Goal: Check status: Check status

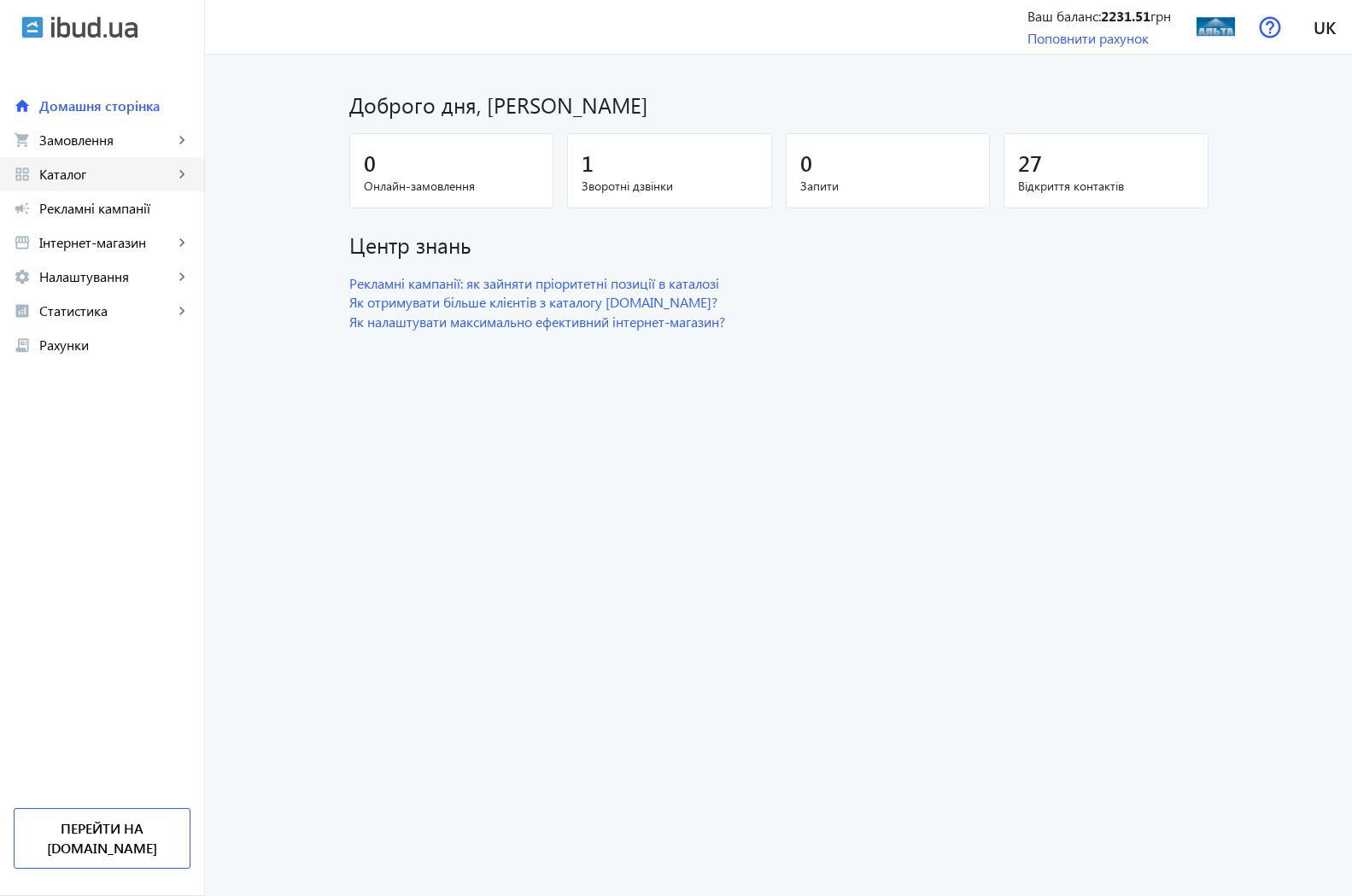
click at [60, 168] on span "Каталог" at bounding box center [106, 174] width 134 height 17
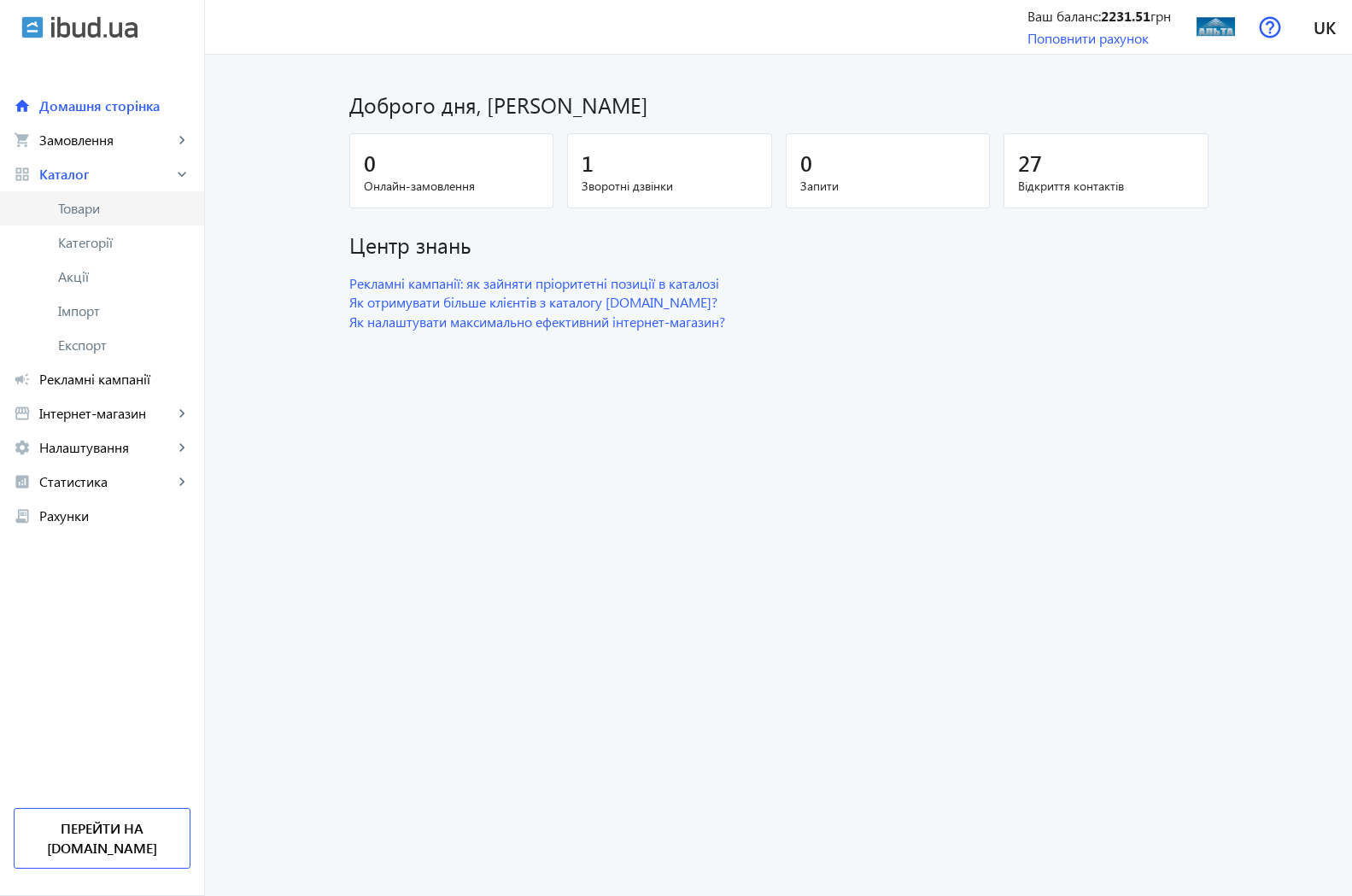
click at [88, 194] on link "Товари" at bounding box center [102, 208] width 204 height 34
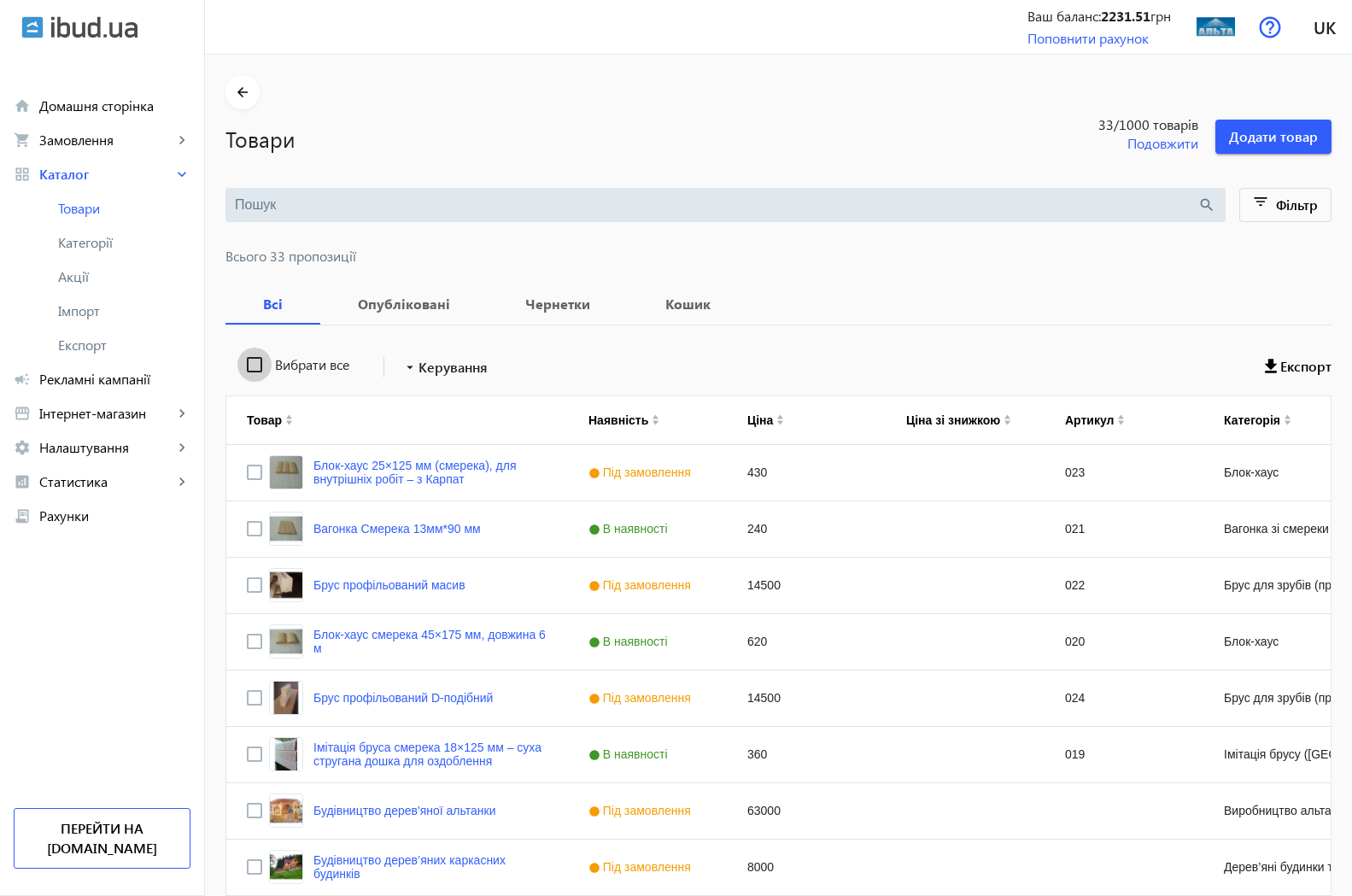
click at [237, 362] on input "Вибрати все" at bounding box center [254, 365] width 34 height 34
checkbox input "true"
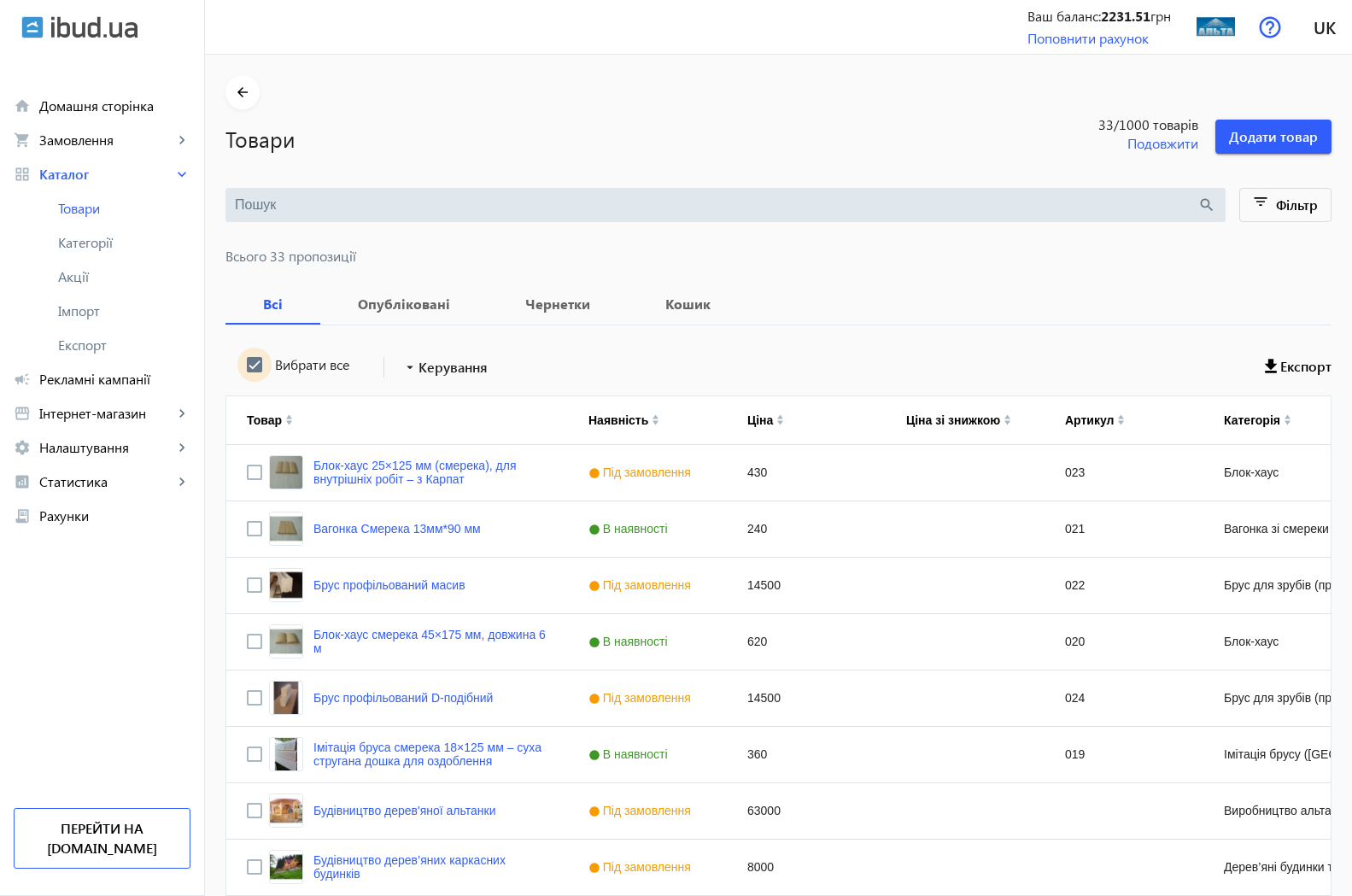
checkbox input "true"
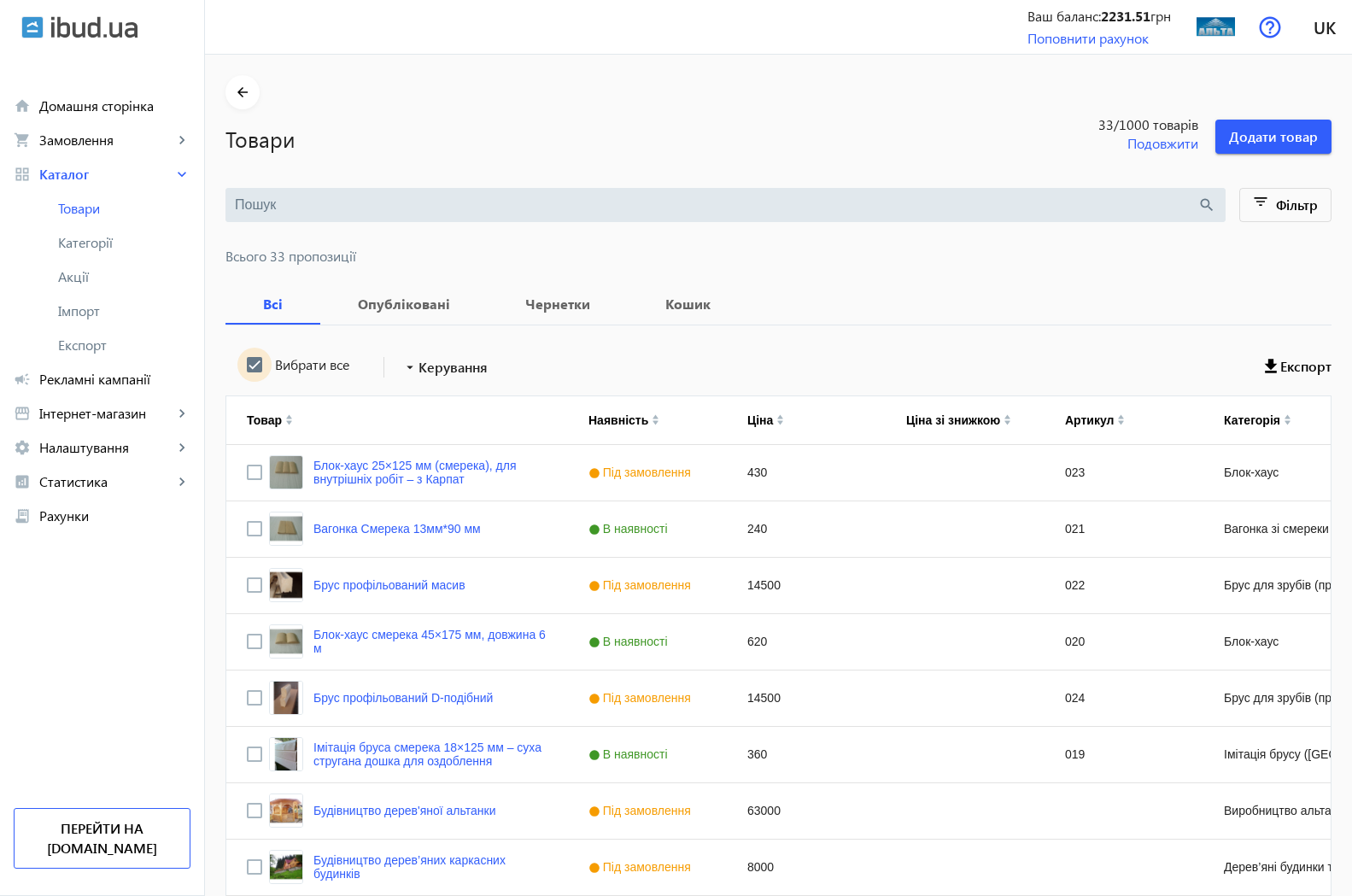
checkbox input "true"
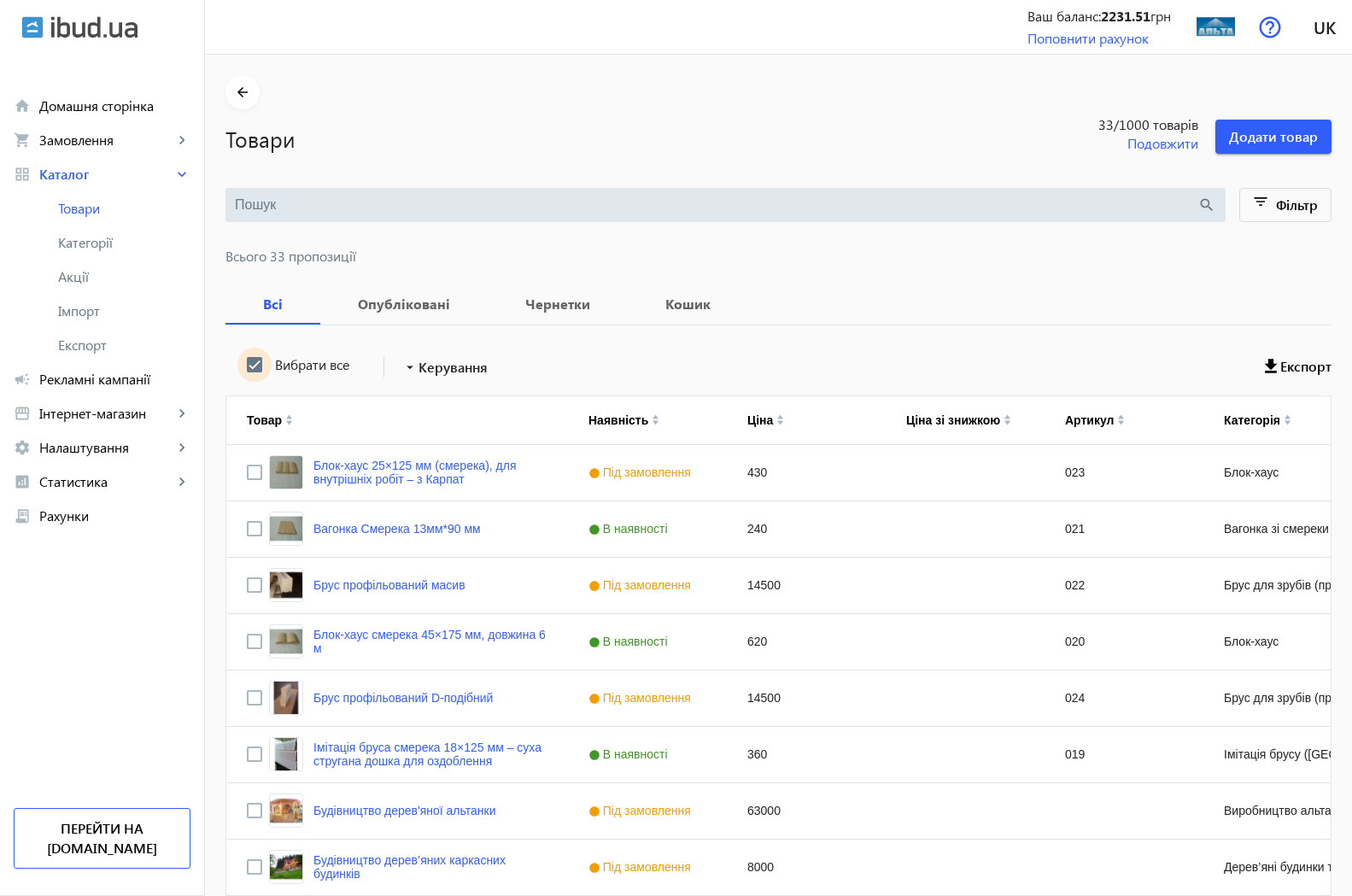
checkbox input "true"
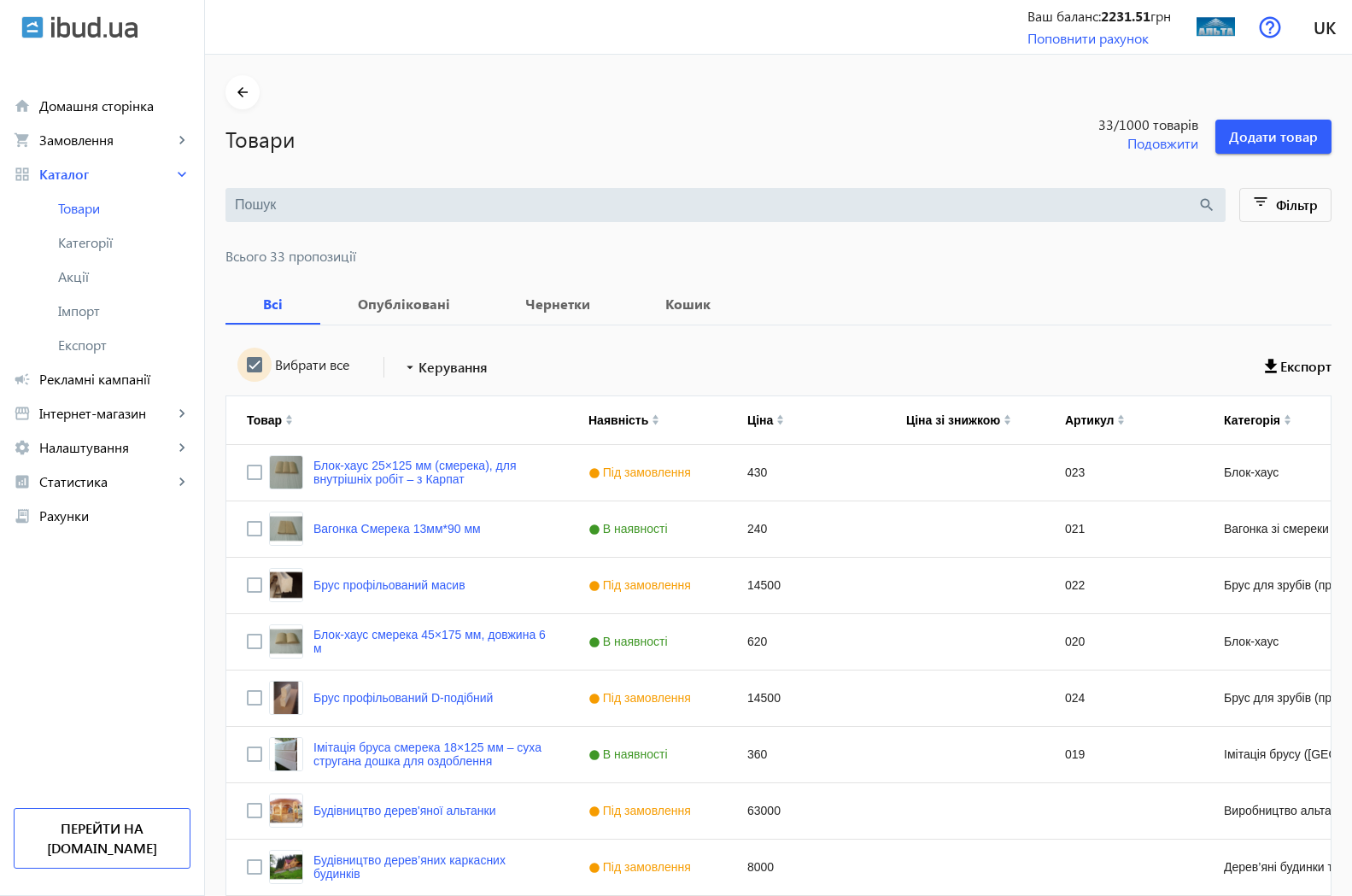
checkbox input "true"
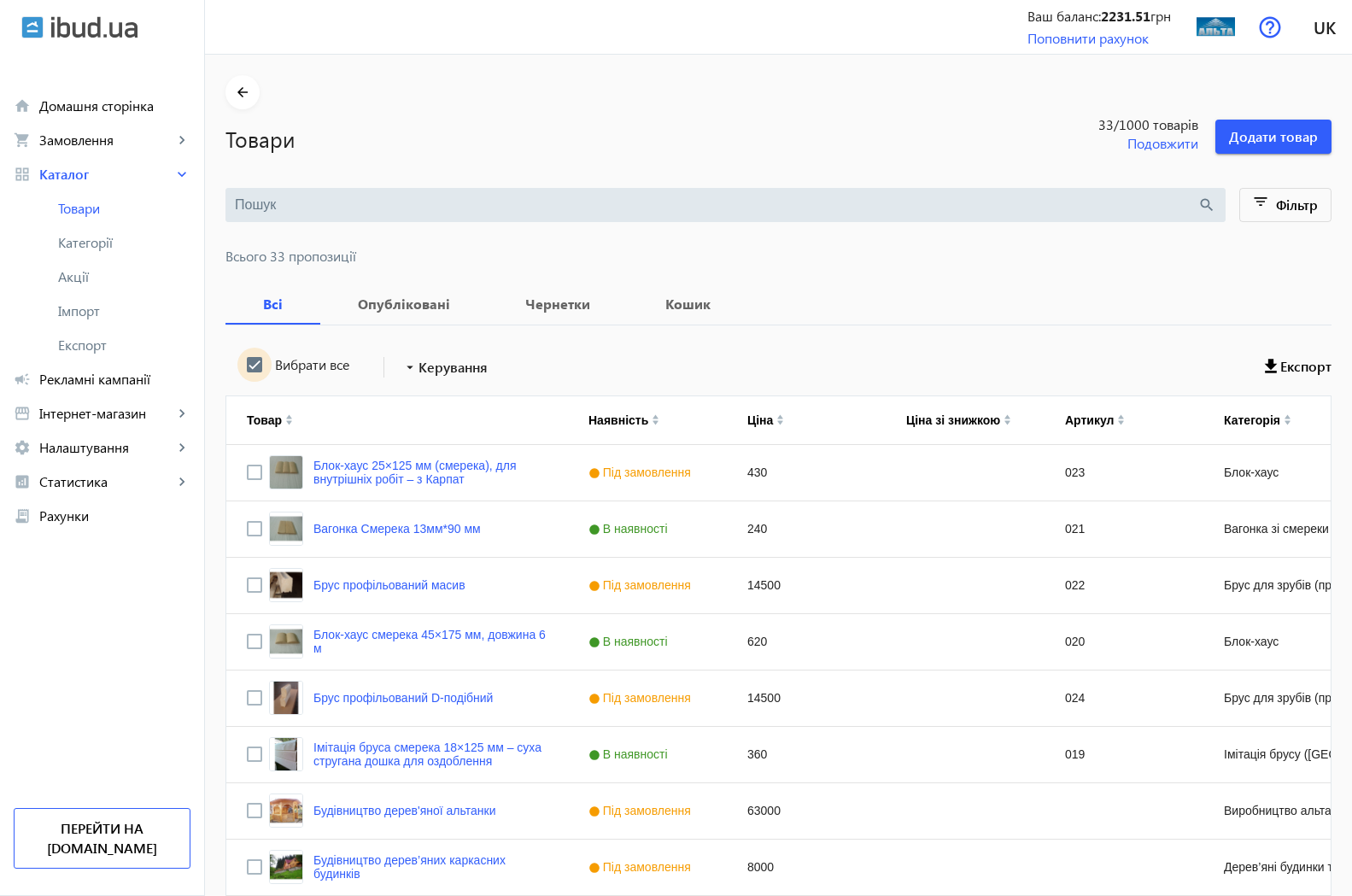
checkbox input "true"
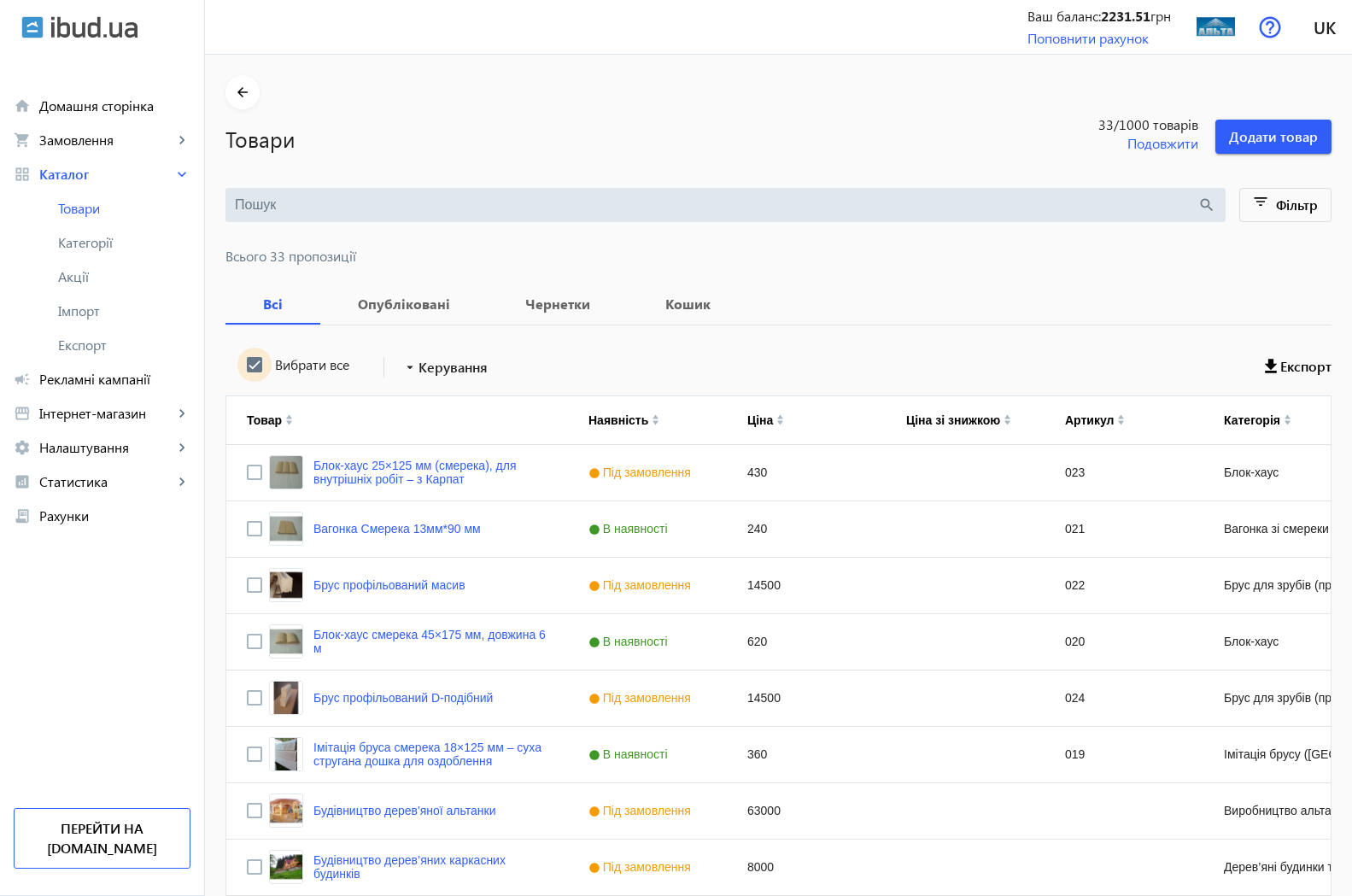
checkbox input "true"
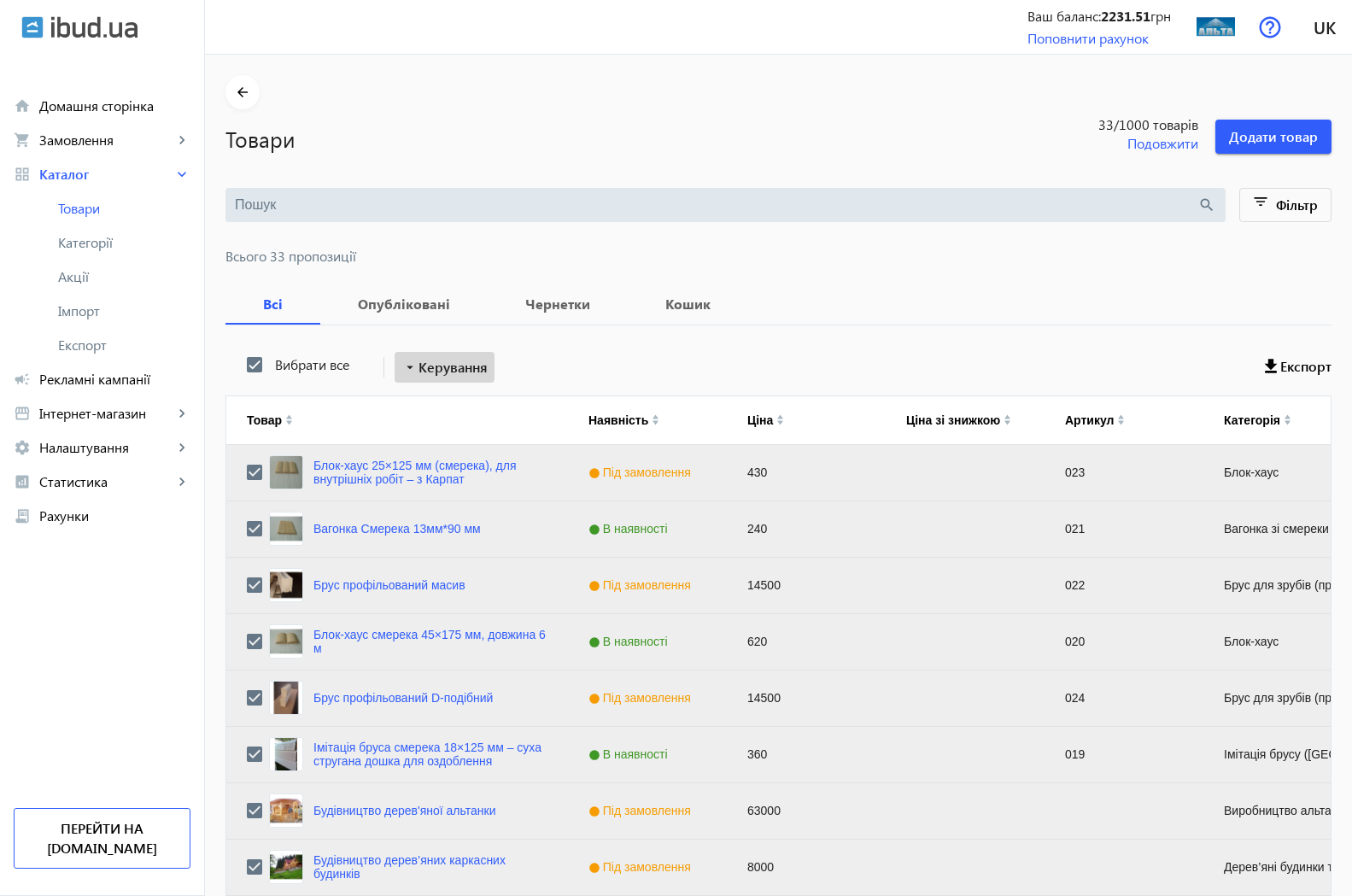
click at [403, 360] on mat-icon "arrow_drop_down" at bounding box center [410, 367] width 17 height 17
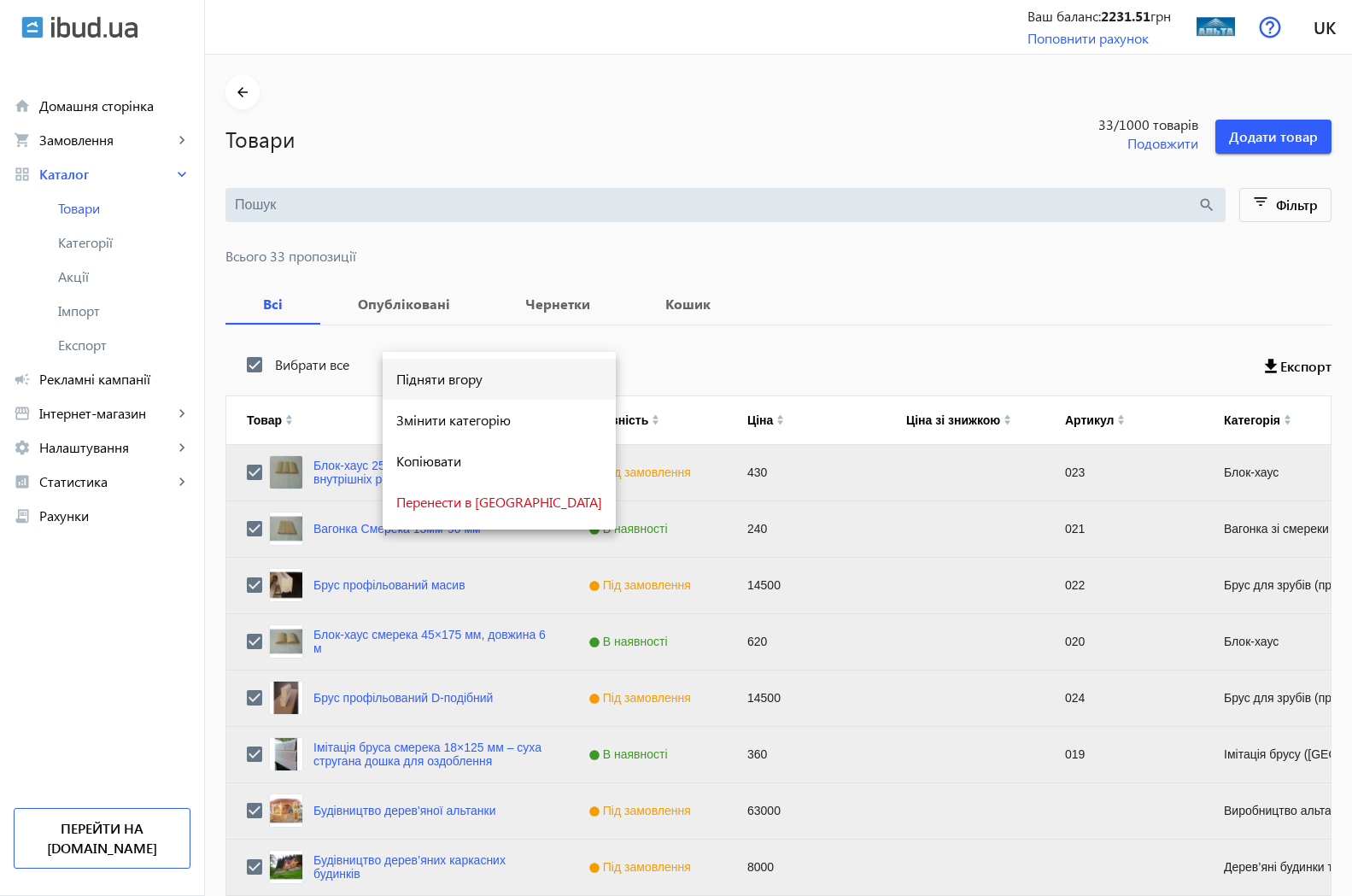
click at [426, 378] on span "Підняти вгору" at bounding box center [499, 379] width 205 height 14
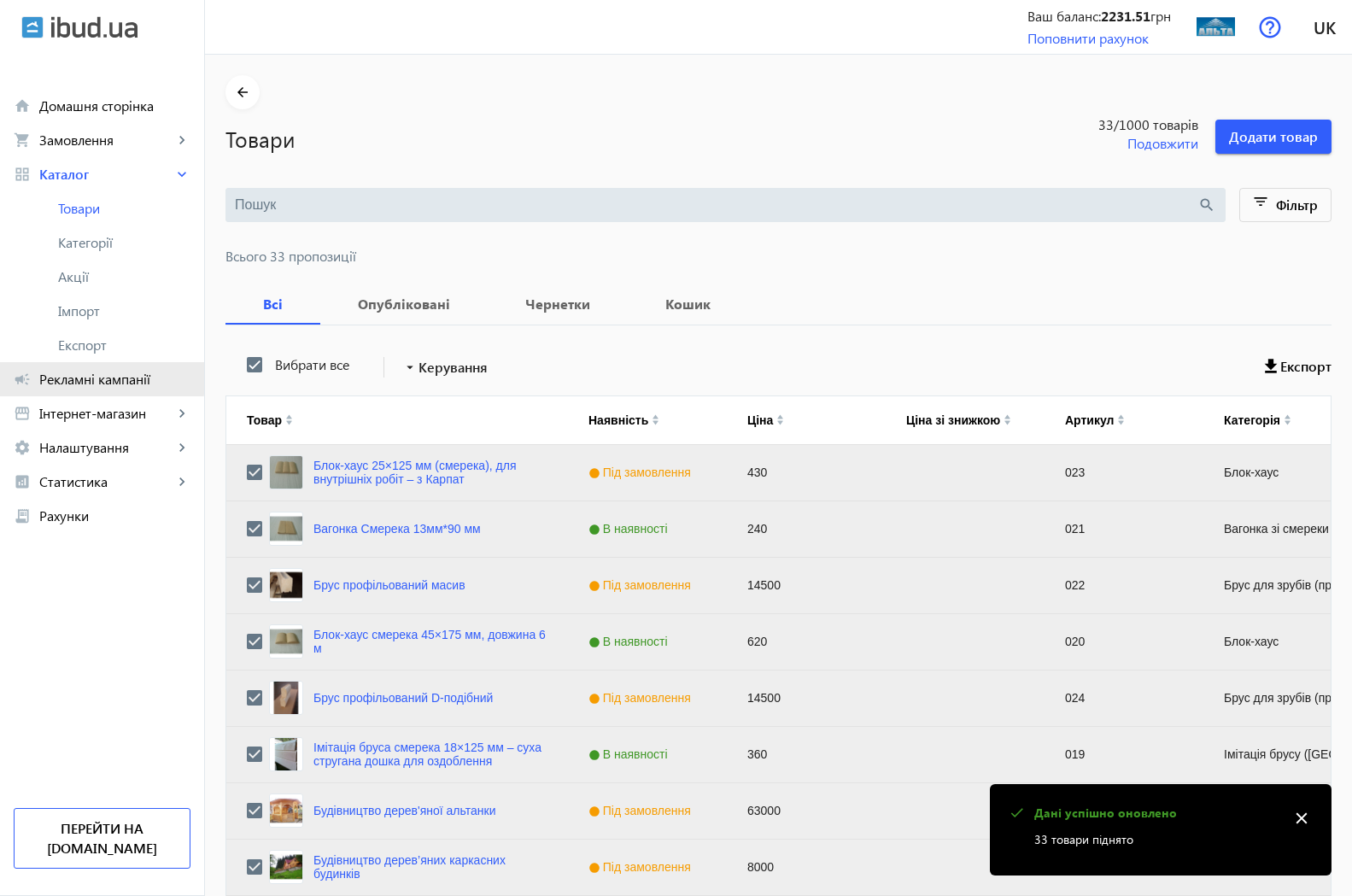
click at [78, 369] on link "campaign Рекламні кампанії" at bounding box center [102, 379] width 204 height 34
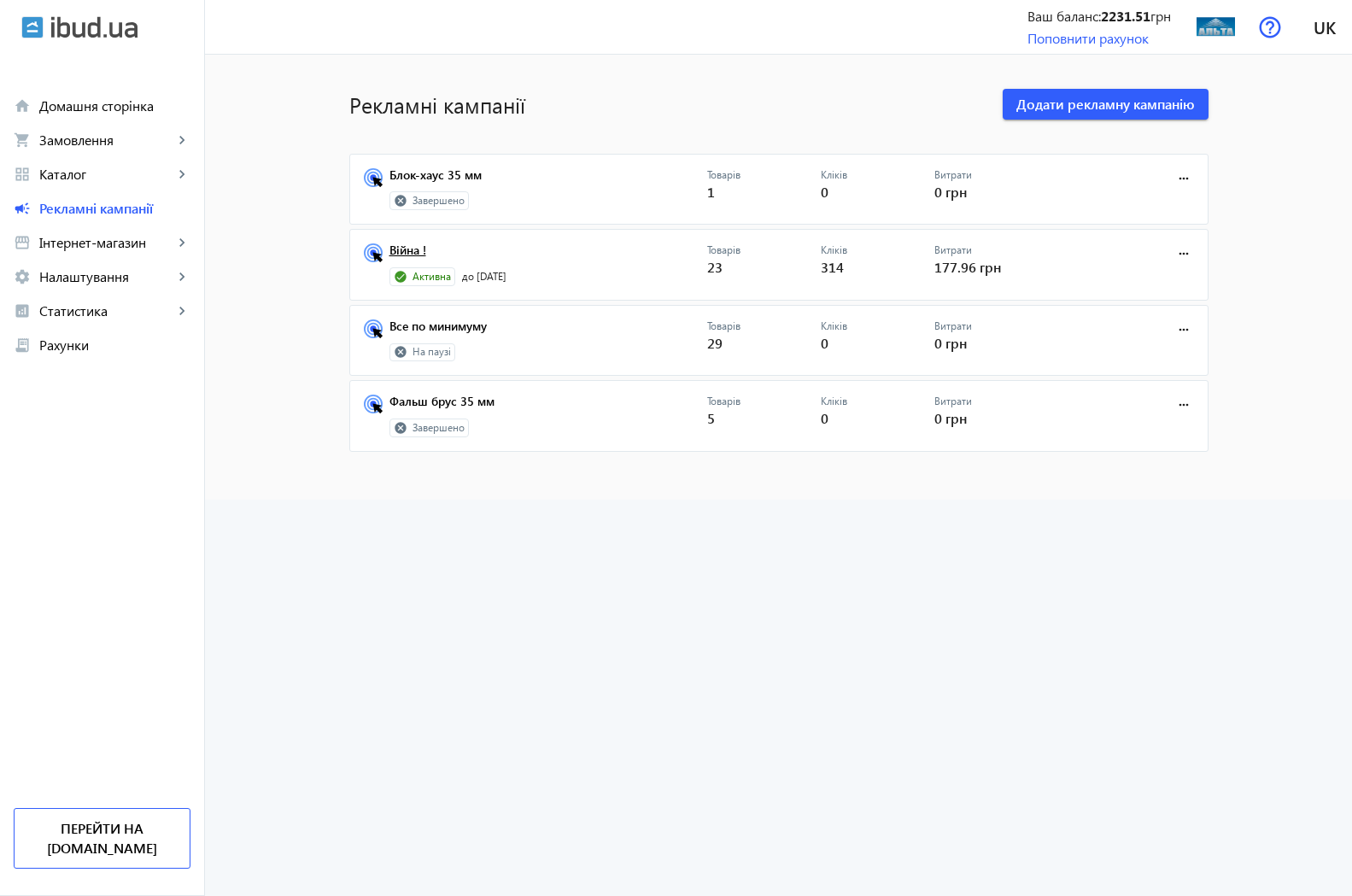
click at [399, 251] on link "Війна !" at bounding box center [547, 254] width 318 height 24
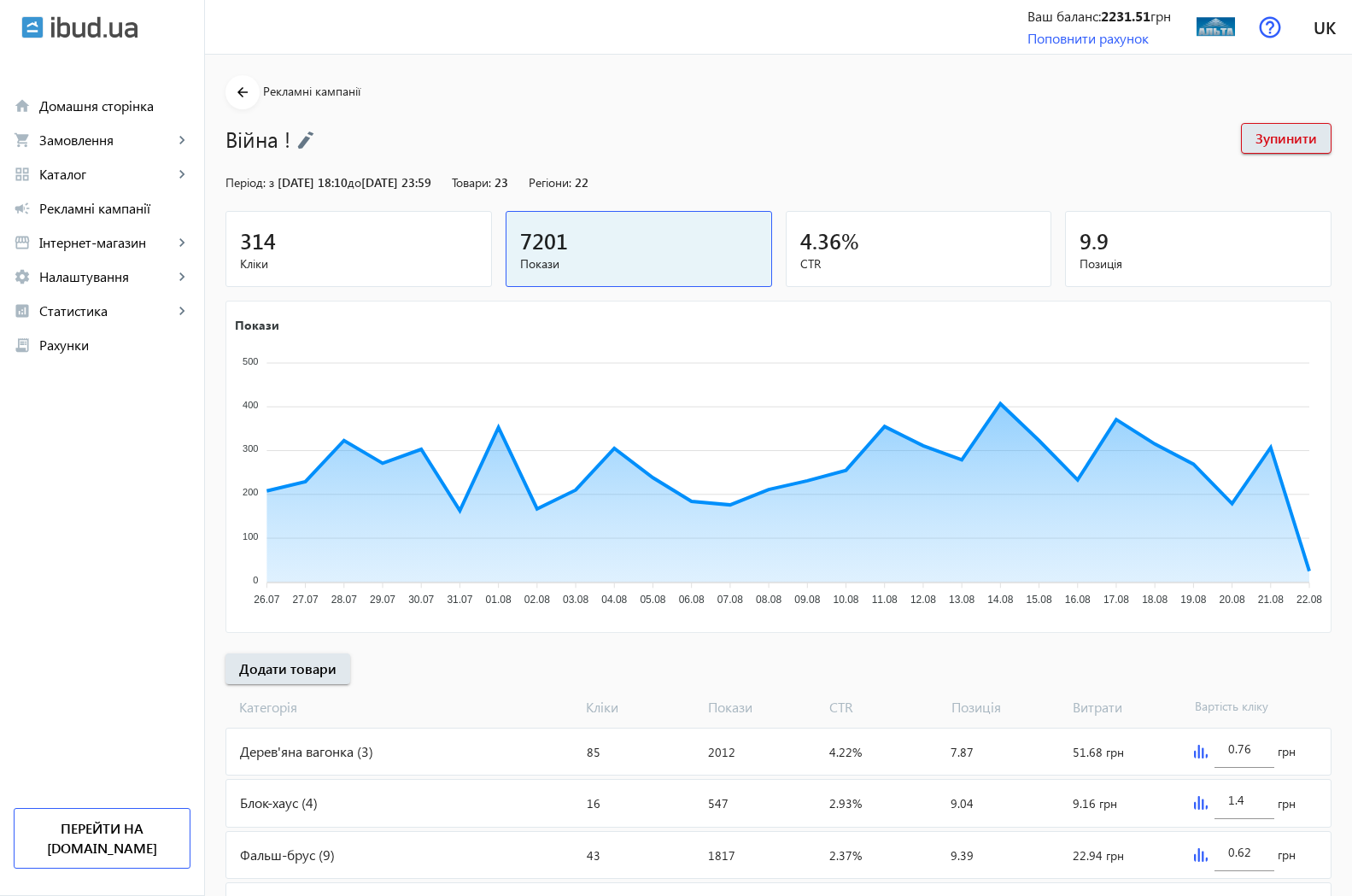
click at [250, 254] on div "314" at bounding box center [359, 240] width 237 height 30
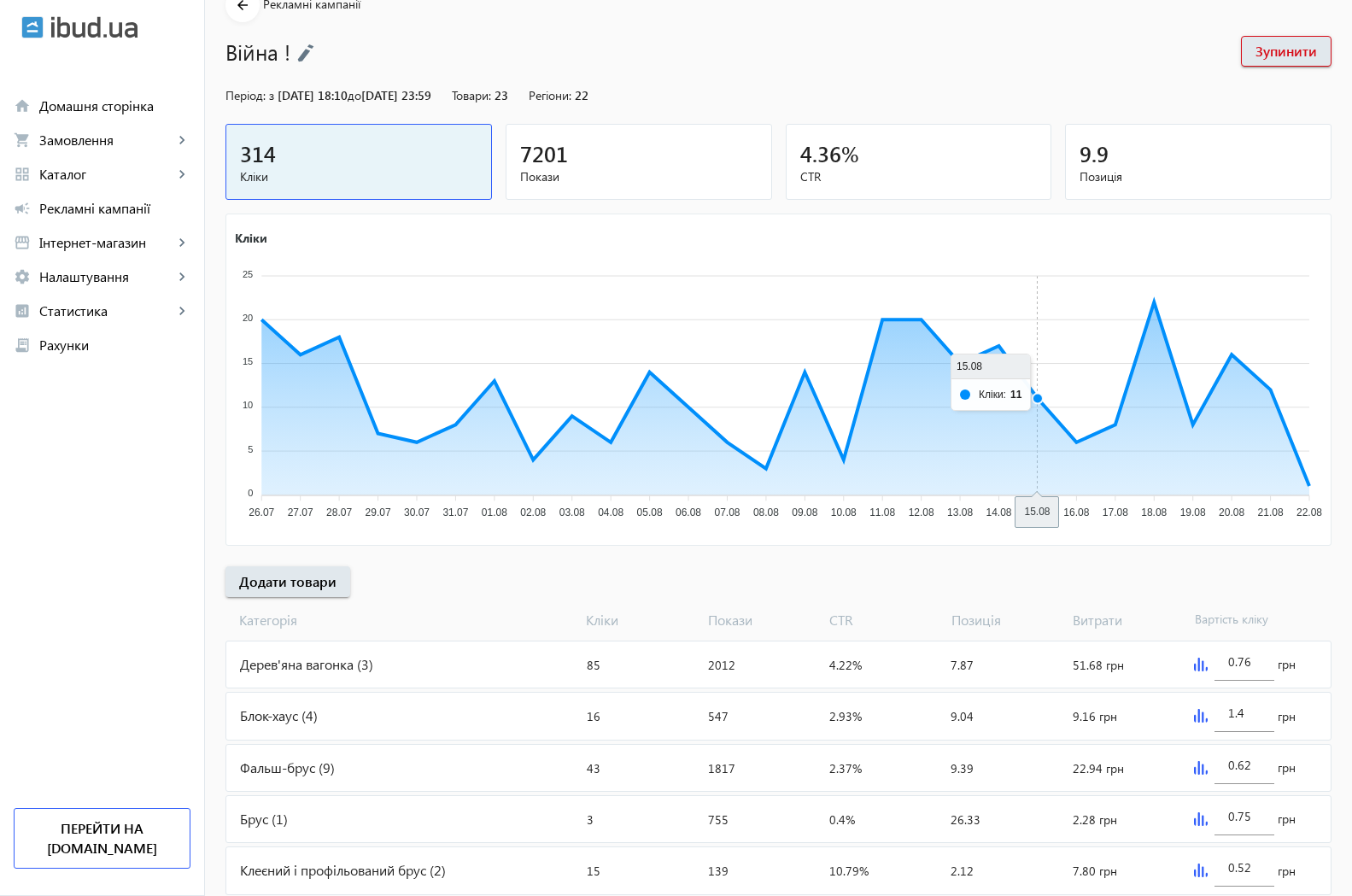
scroll to position [240, 0]
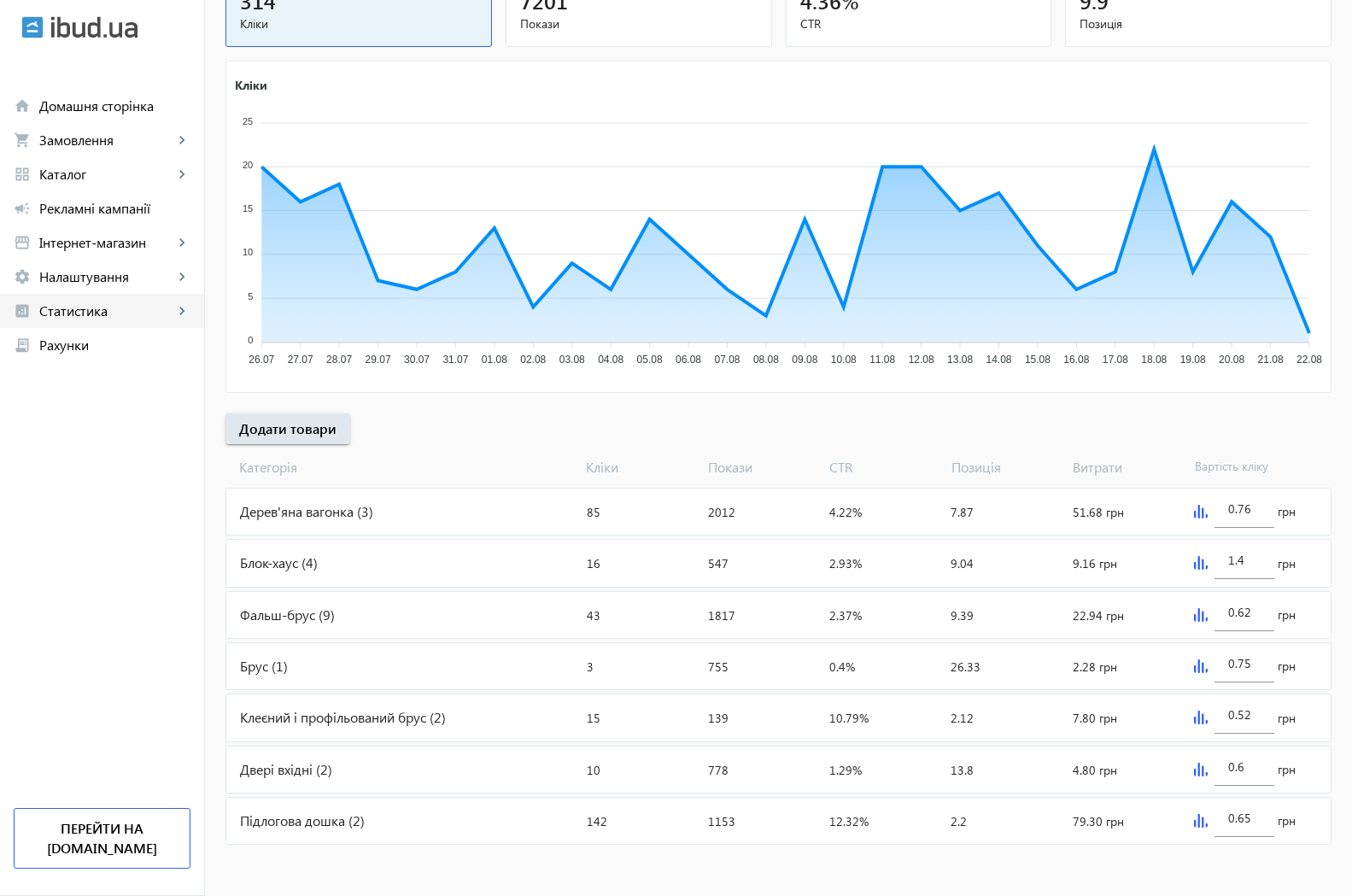
click at [94, 311] on span "Статистика" at bounding box center [106, 311] width 134 height 17
click at [77, 346] on span "Огляд" at bounding box center [124, 345] width 132 height 17
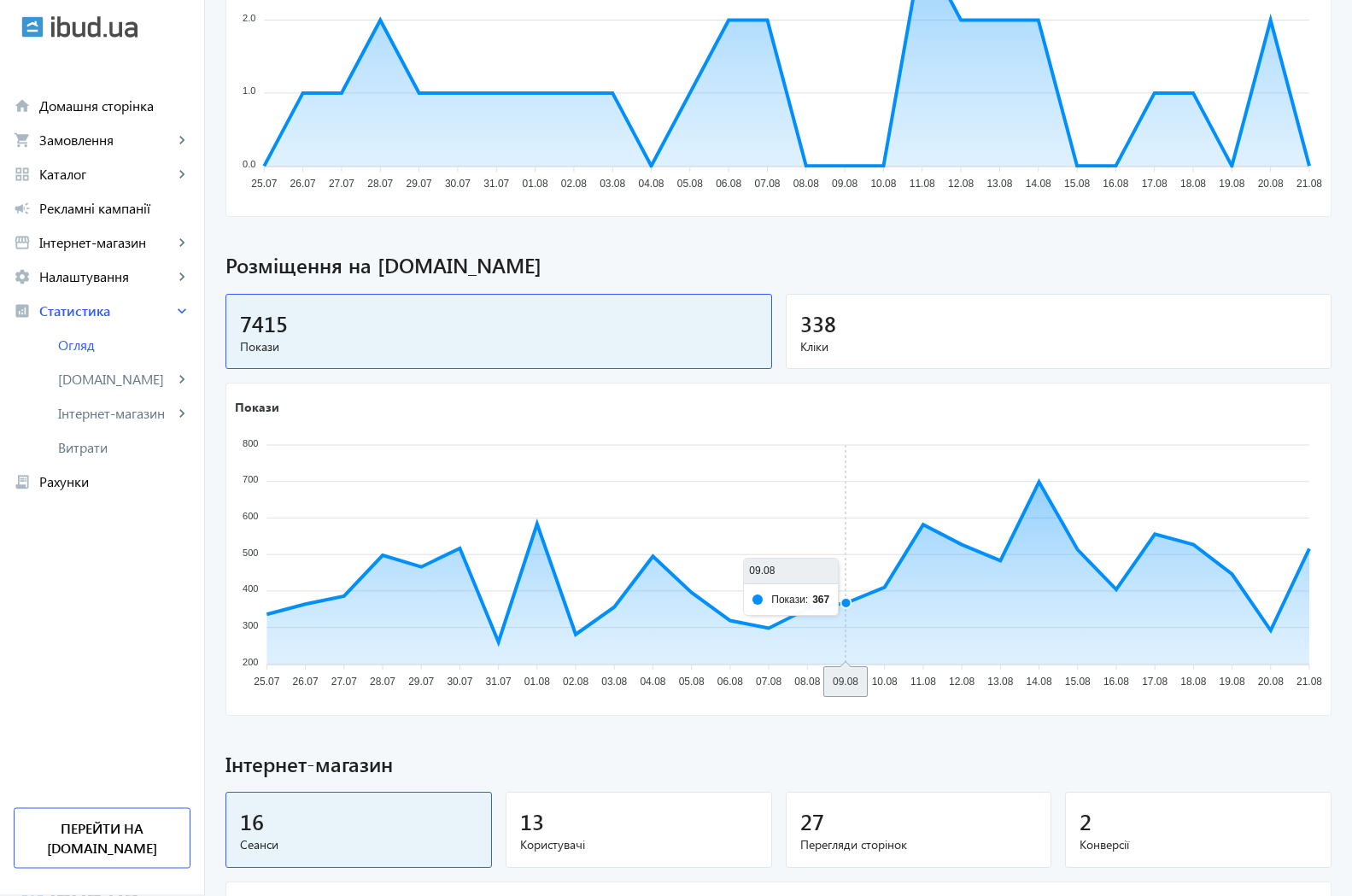
scroll to position [349, 0]
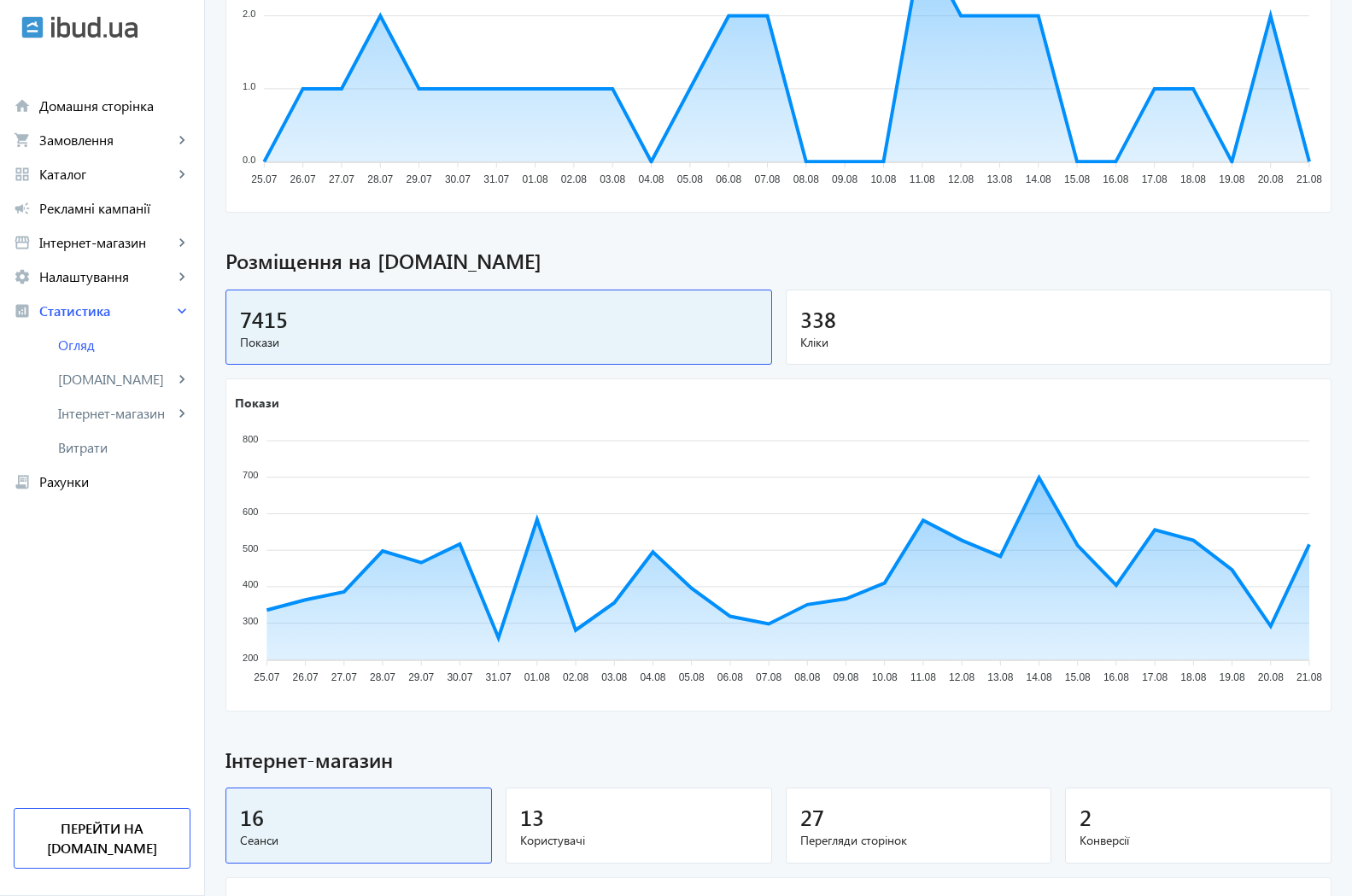
click at [832, 324] on div "338" at bounding box center [1058, 319] width 517 height 30
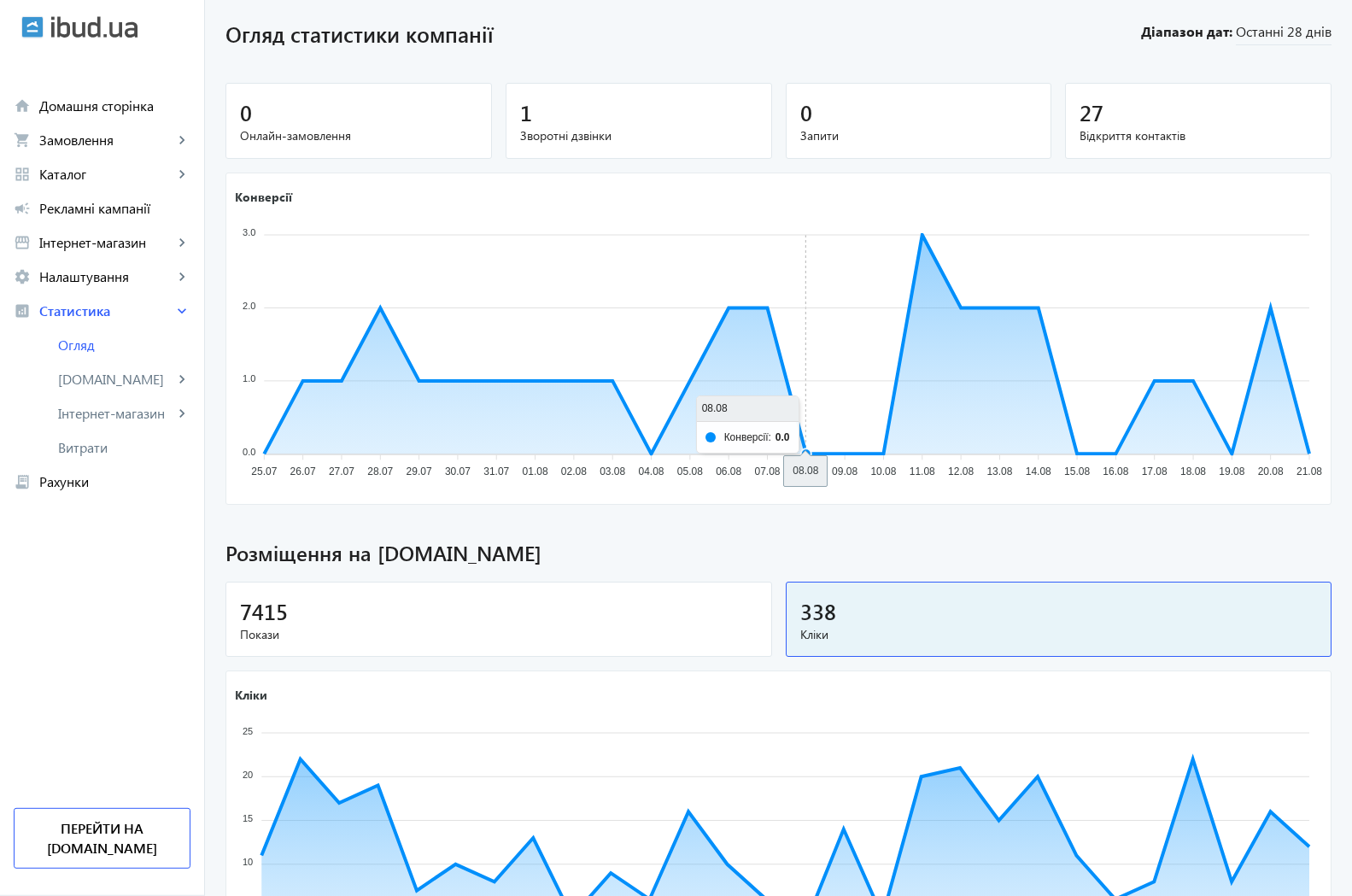
scroll to position [0, 0]
